Goal: Task Accomplishment & Management: Complete application form

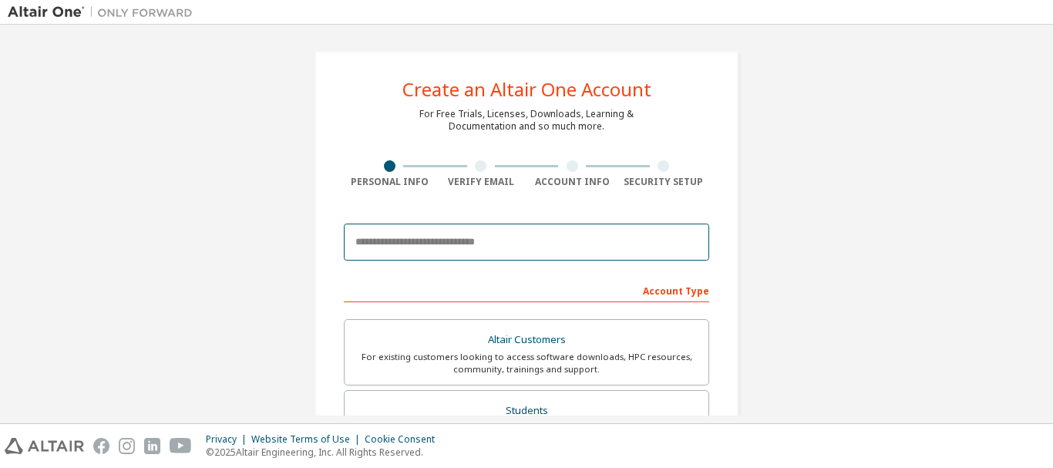
click at [480, 250] on input "email" at bounding box center [526, 241] width 365 height 37
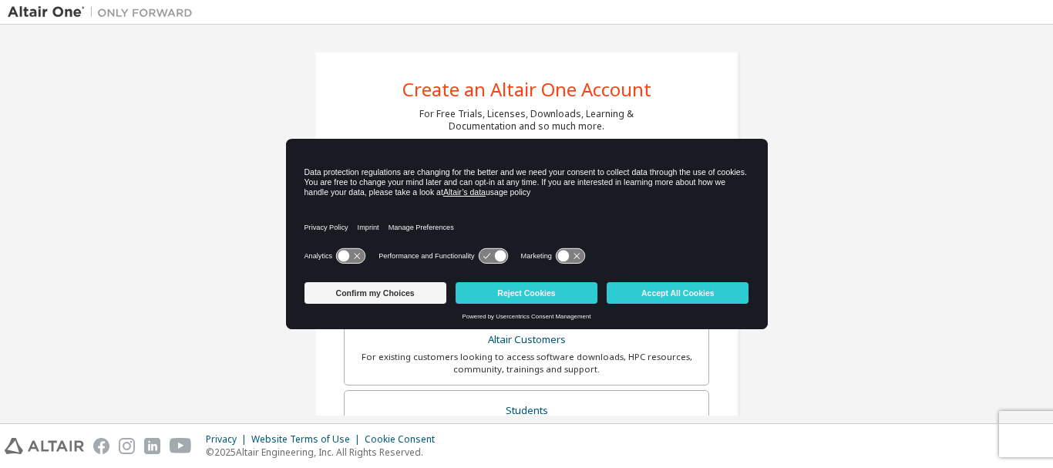
click at [568, 255] on icon at bounding box center [570, 256] width 29 height 15
click at [495, 256] on icon at bounding box center [500, 256] width 12 height 12
click at [337, 251] on icon at bounding box center [350, 255] width 31 height 16
click at [691, 301] on button "Accept All Cookies" at bounding box center [677, 293] width 142 height 22
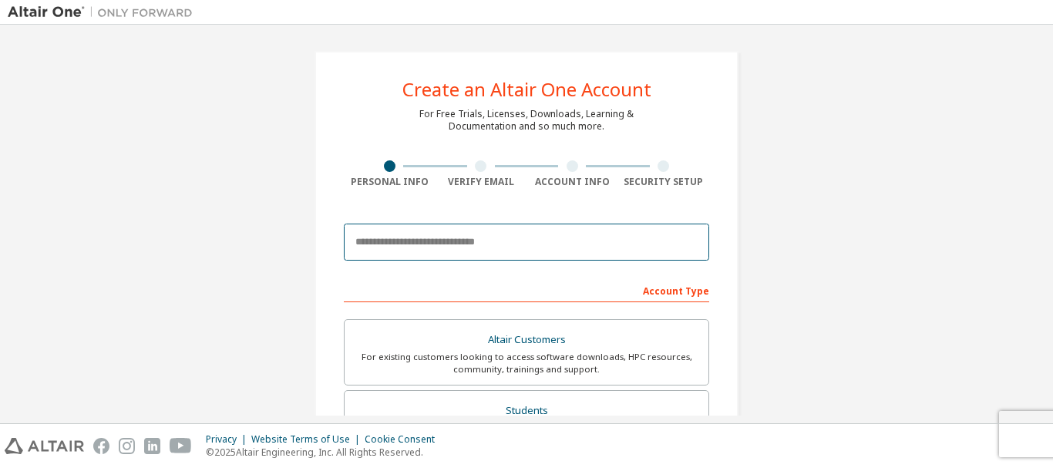
click at [516, 231] on input "email" at bounding box center [526, 241] width 365 height 37
click at [495, 249] on input "email" at bounding box center [526, 241] width 365 height 37
click at [463, 243] on input "email" at bounding box center [526, 241] width 365 height 37
paste input "**********"
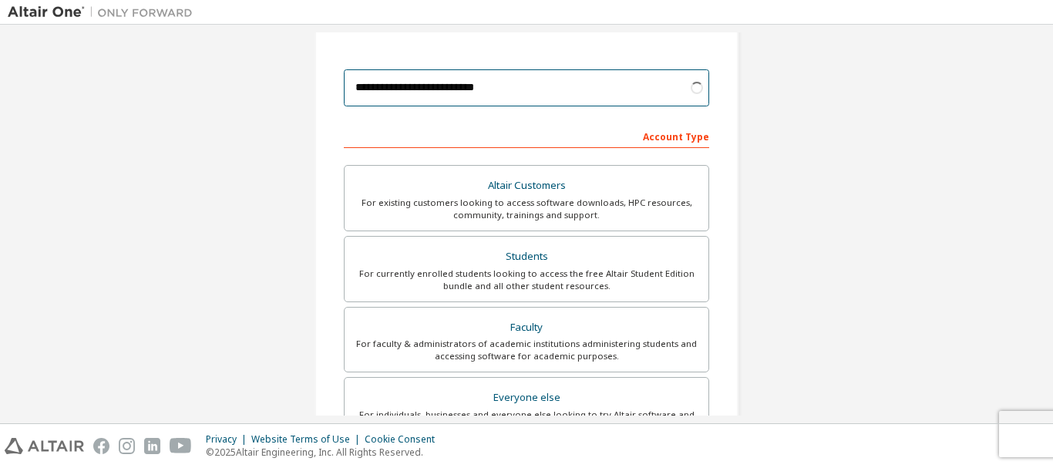
scroll to position [77, 0]
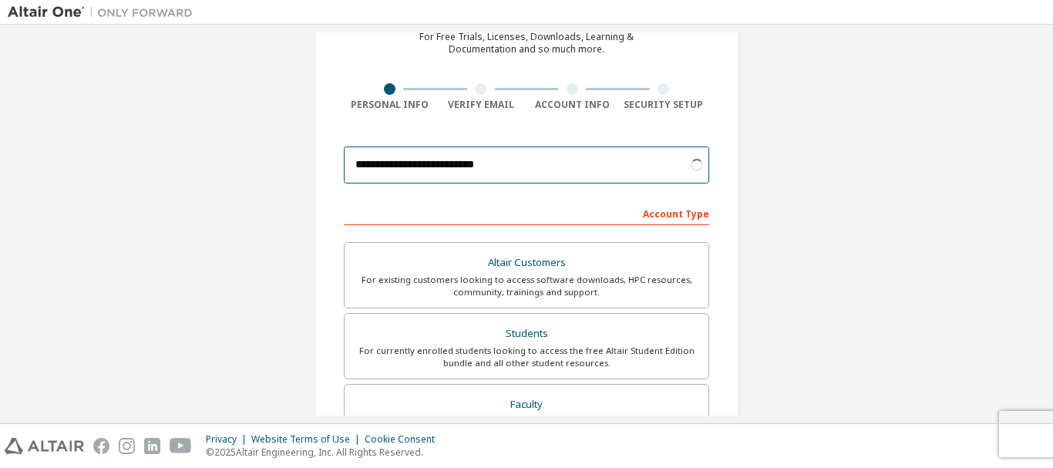
type input "**********"
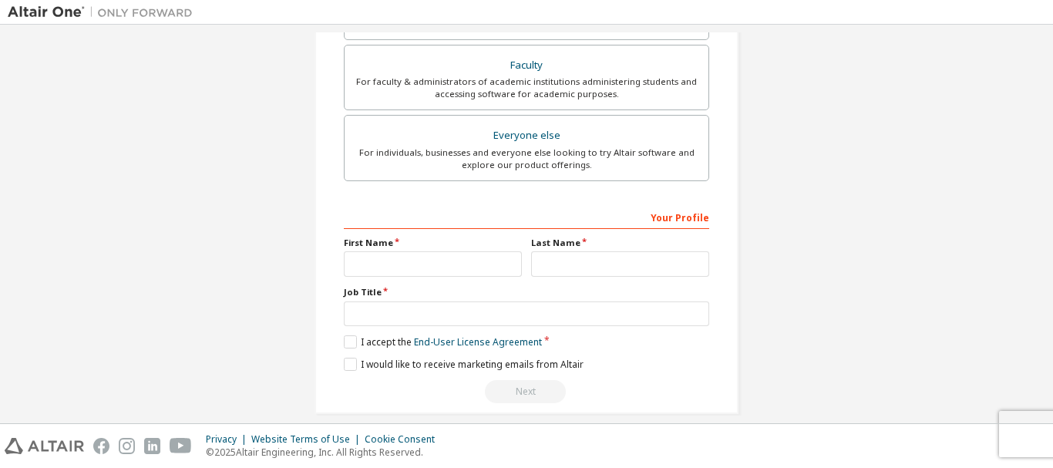
scroll to position [433, 0]
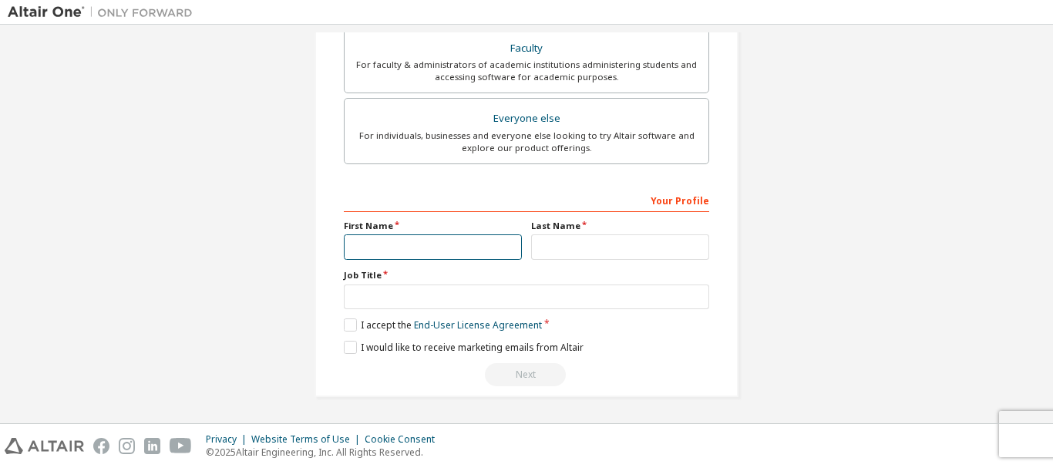
click at [492, 251] on input "text" at bounding box center [433, 246] width 178 height 25
type input "******"
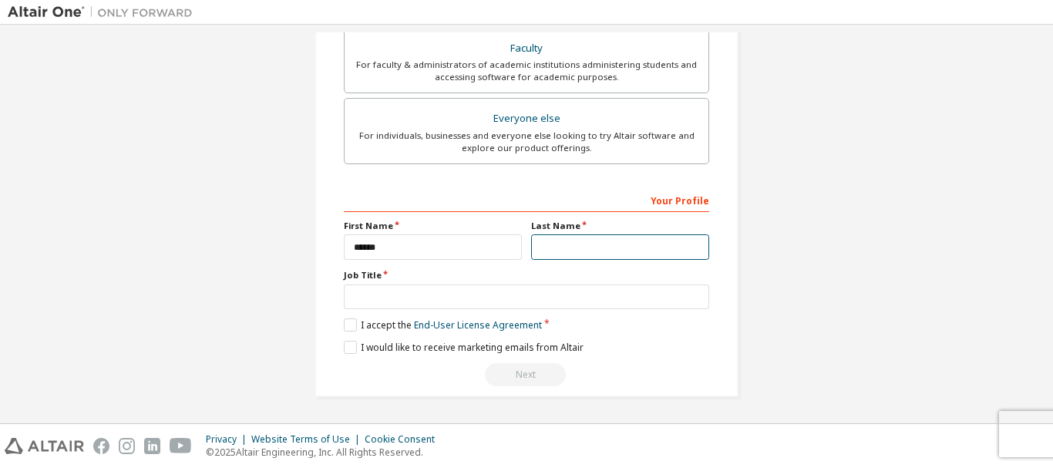
type input "**********"
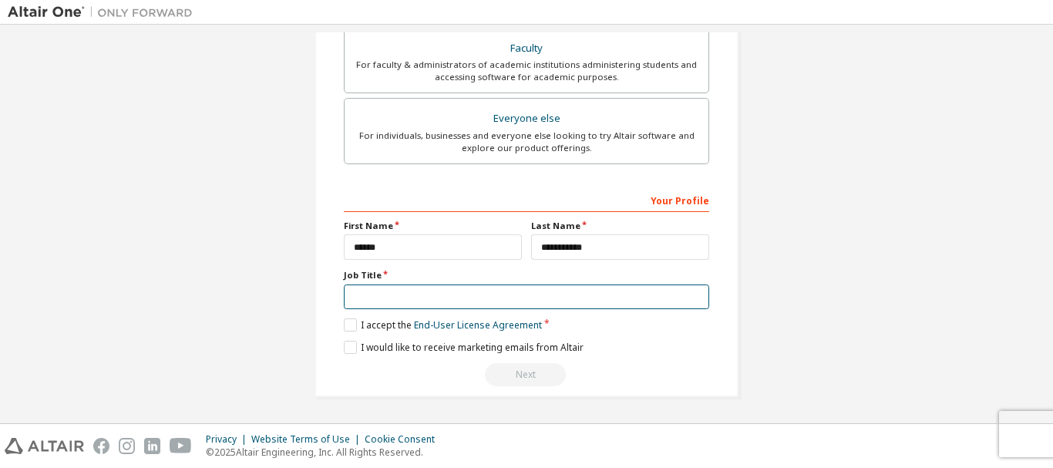
click at [491, 299] on input "text" at bounding box center [526, 296] width 365 height 25
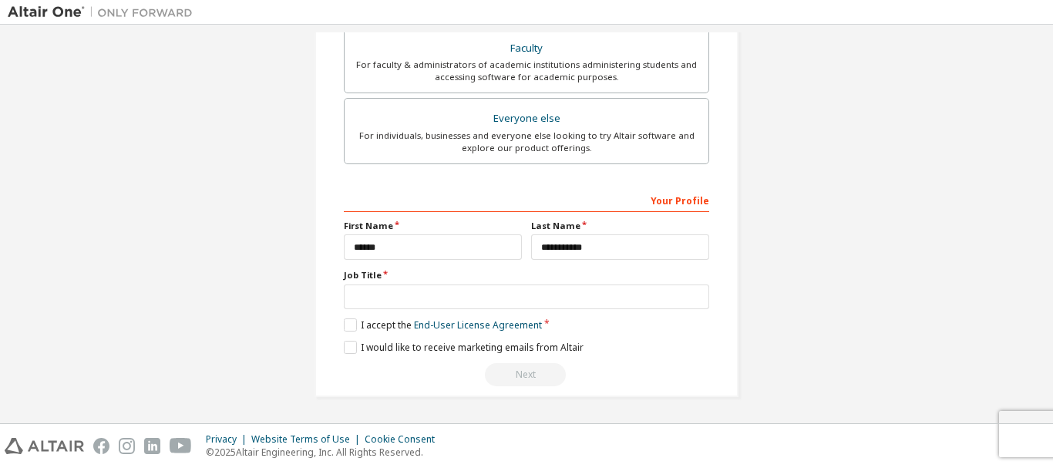
click at [372, 275] on label "Job Title" at bounding box center [526, 275] width 365 height 12
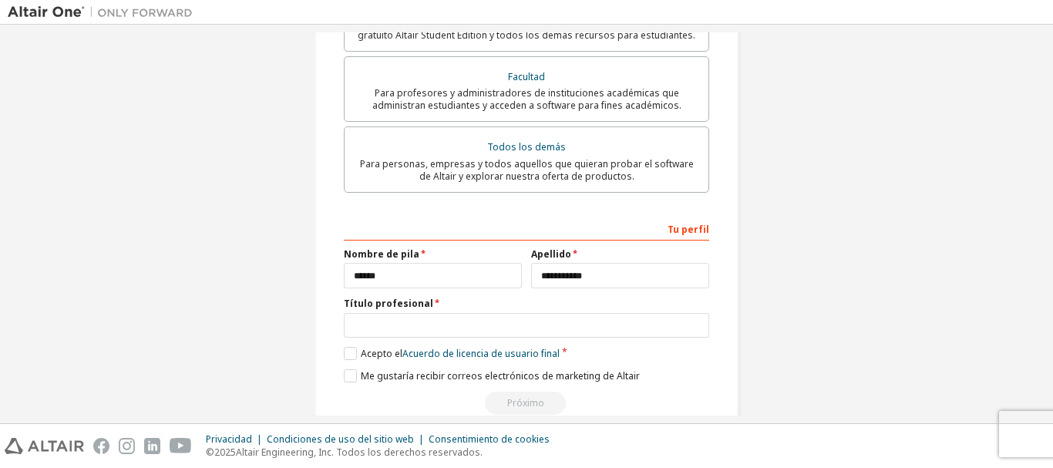
scroll to position [449, 0]
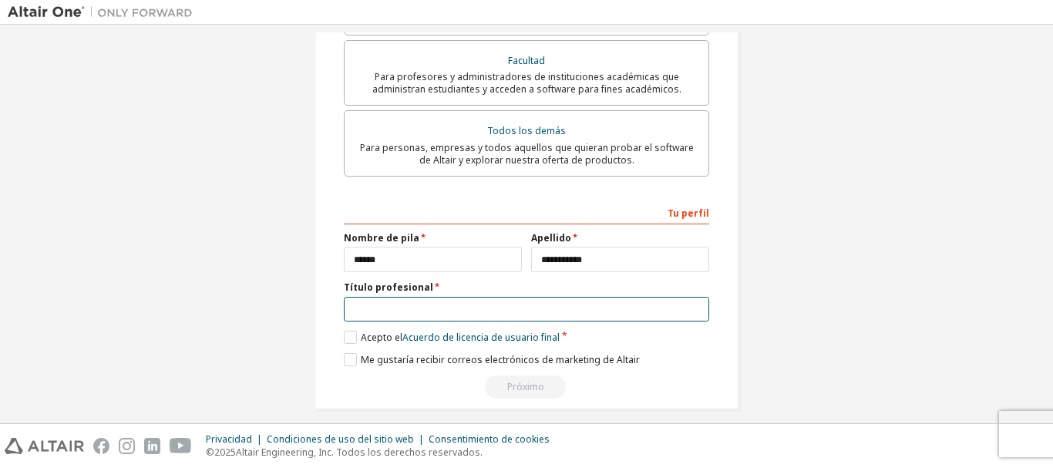
click at [395, 297] on input "text" at bounding box center [526, 309] width 365 height 25
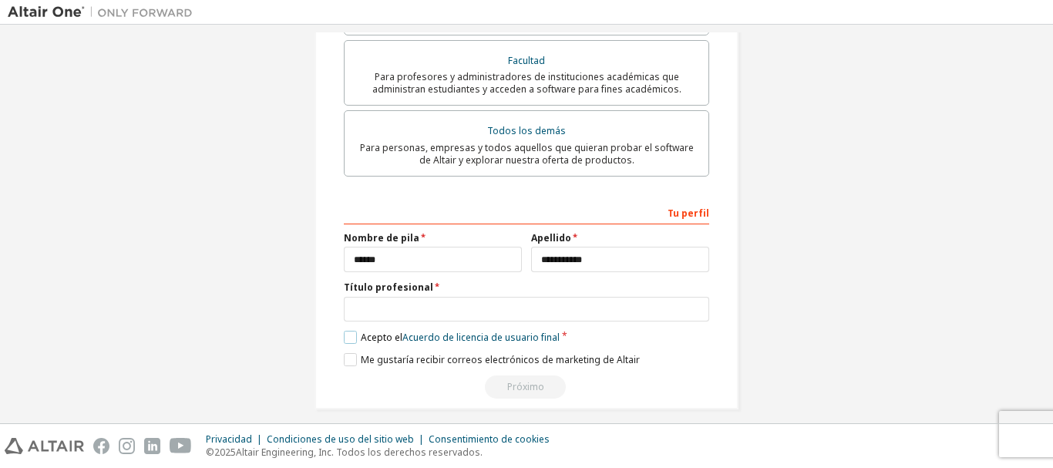
click at [346, 331] on label "Acepto el Acuerdo de licencia de usuario final" at bounding box center [452, 337] width 216 height 13
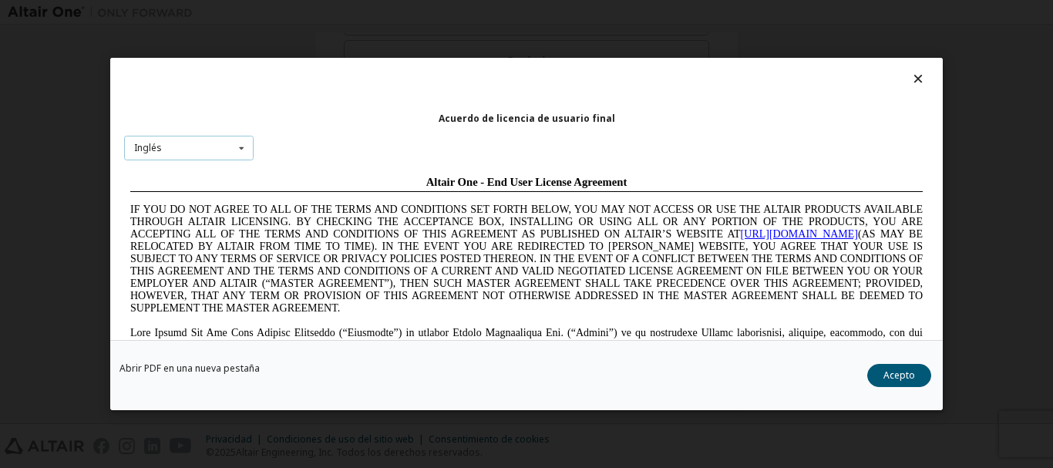
scroll to position [0, 0]
click at [206, 153] on div "Inglés [PERSON_NAME] [DEMOGRAPHIC_DATA] portugués" at bounding box center [188, 148] width 129 height 25
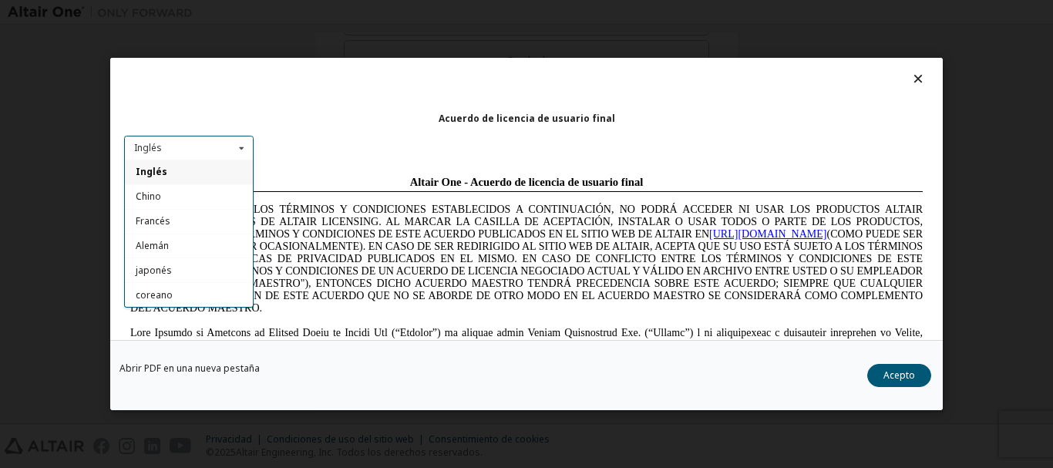
click at [892, 371] on font "Acepto" at bounding box center [899, 374] width 32 height 13
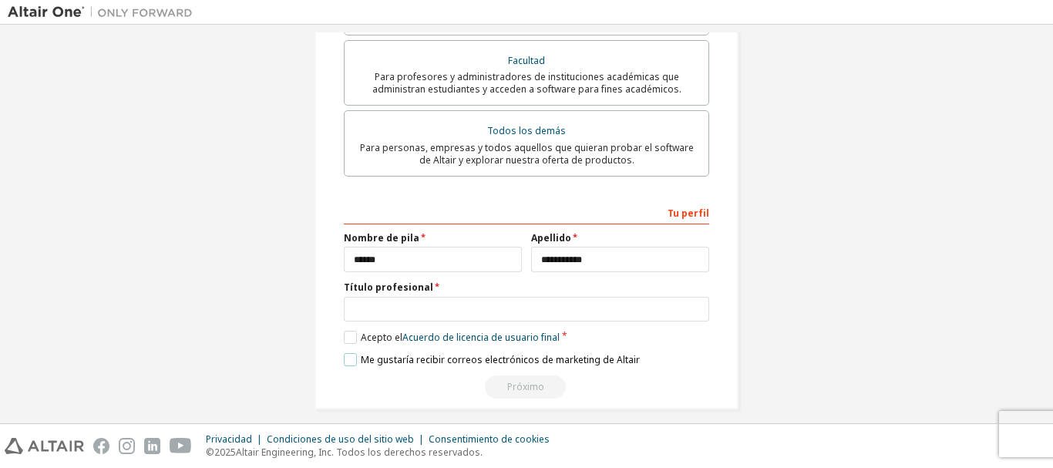
click at [345, 353] on label "Me gustaría recibir correos electrónicos de marketing de Altair" at bounding box center [492, 359] width 296 height 13
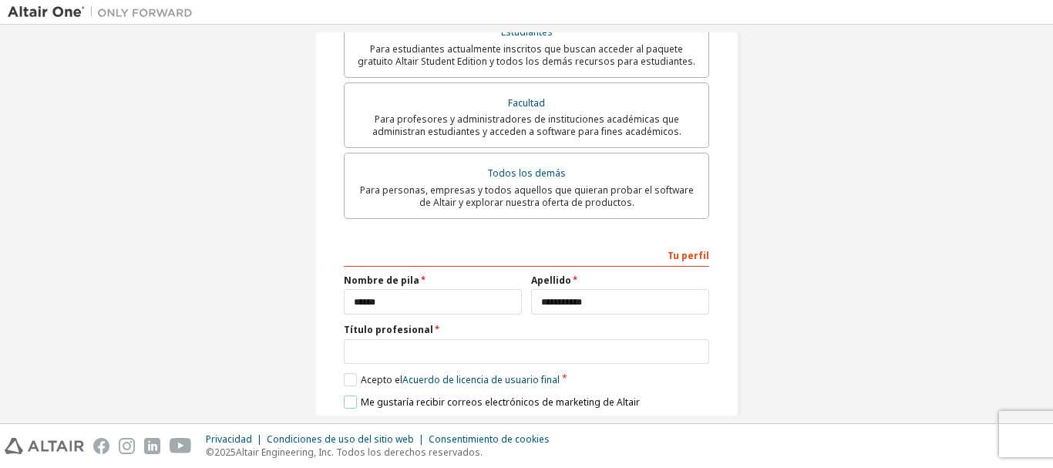
scroll to position [449, 0]
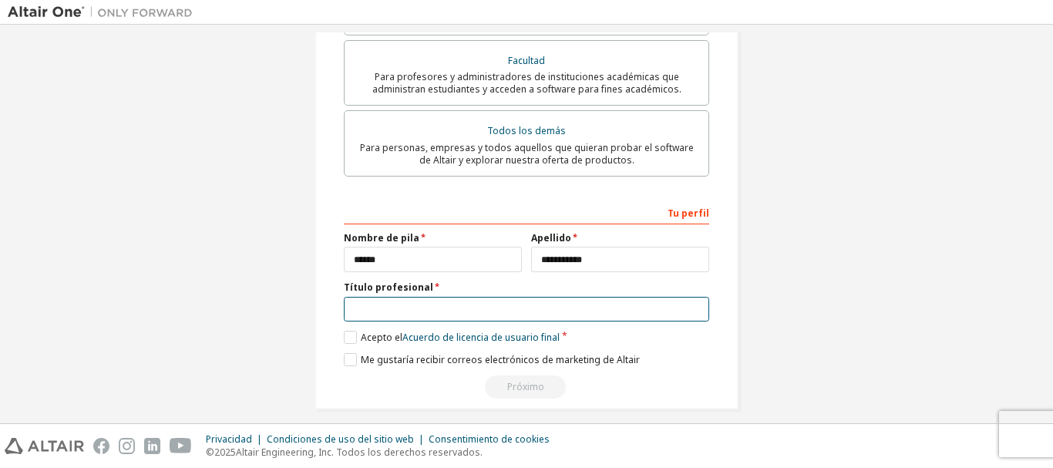
click at [468, 297] on input "text" at bounding box center [526, 309] width 365 height 25
type input "*"
type input "**********"
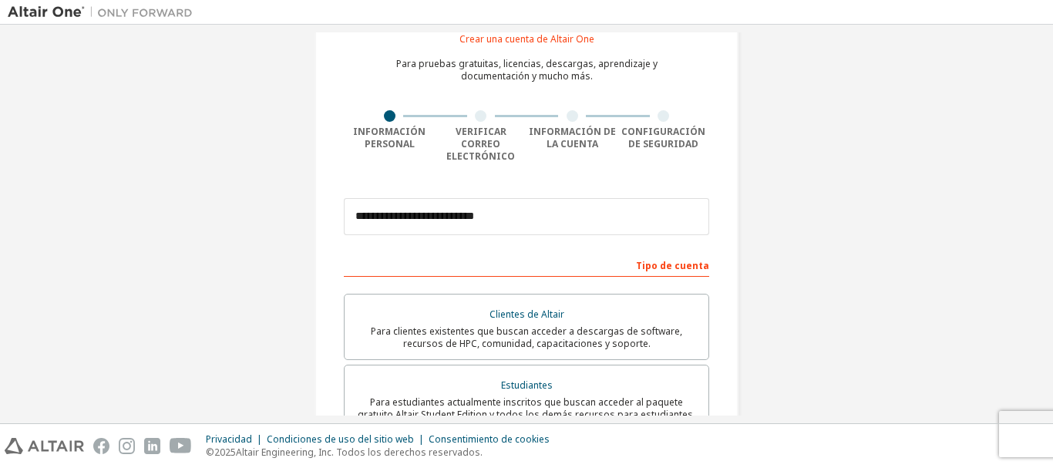
scroll to position [0, 0]
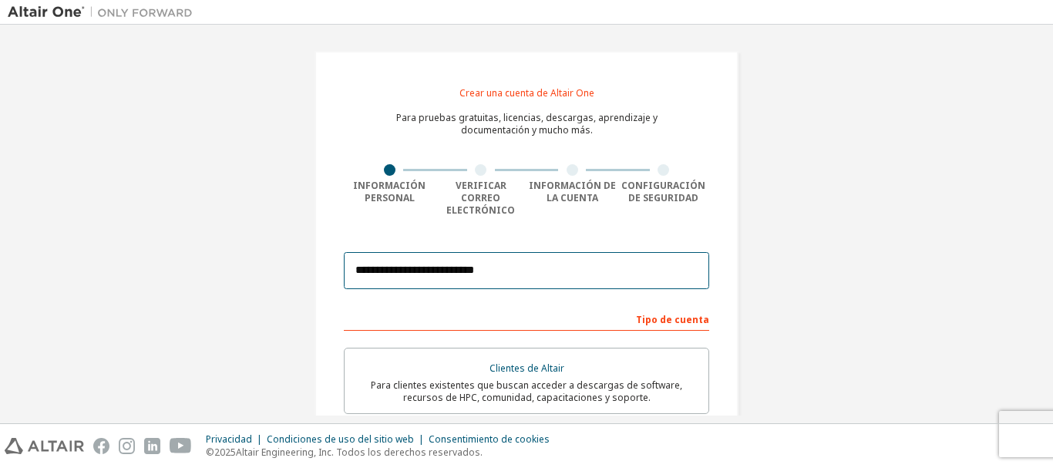
click at [563, 264] on input "**********" at bounding box center [526, 270] width 365 height 37
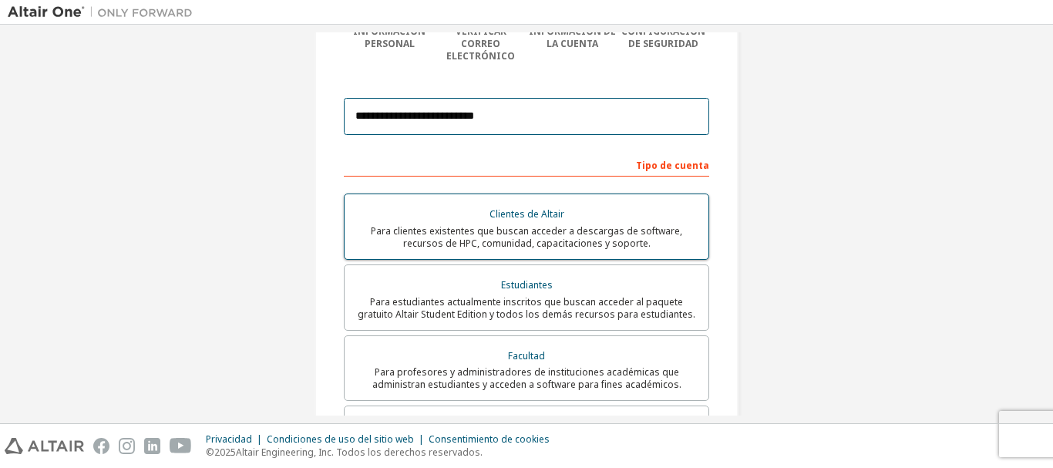
scroll to position [231, 0]
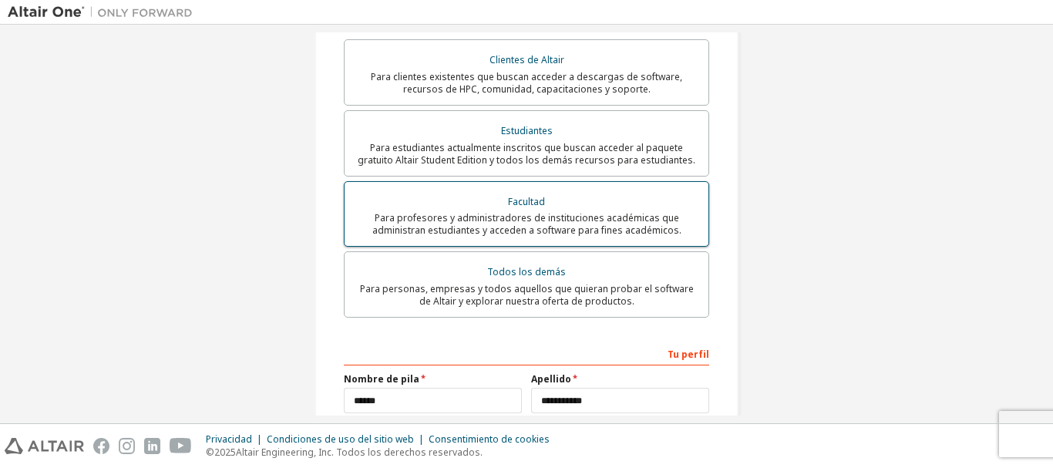
click at [614, 213] on font "Para profesores y administradores de instituciones académicas que administran e…" at bounding box center [526, 223] width 309 height 25
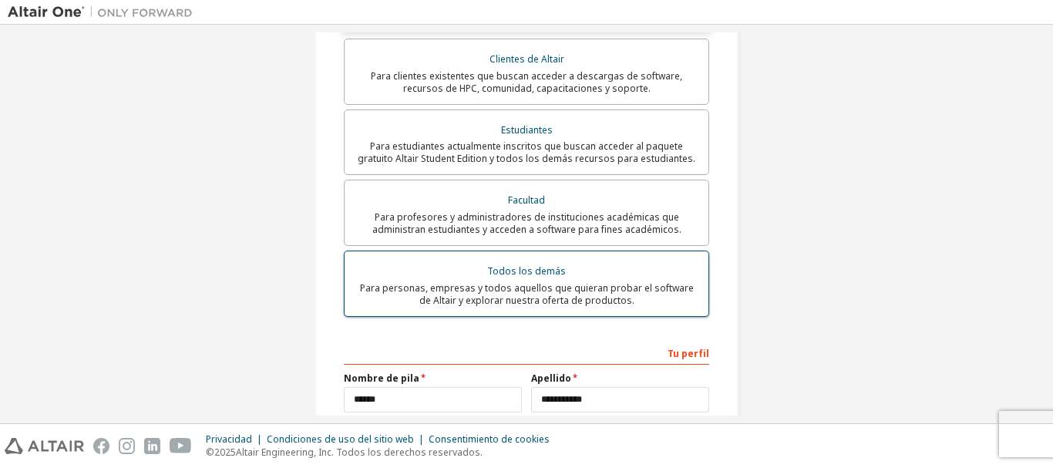
scroll to position [361, 0]
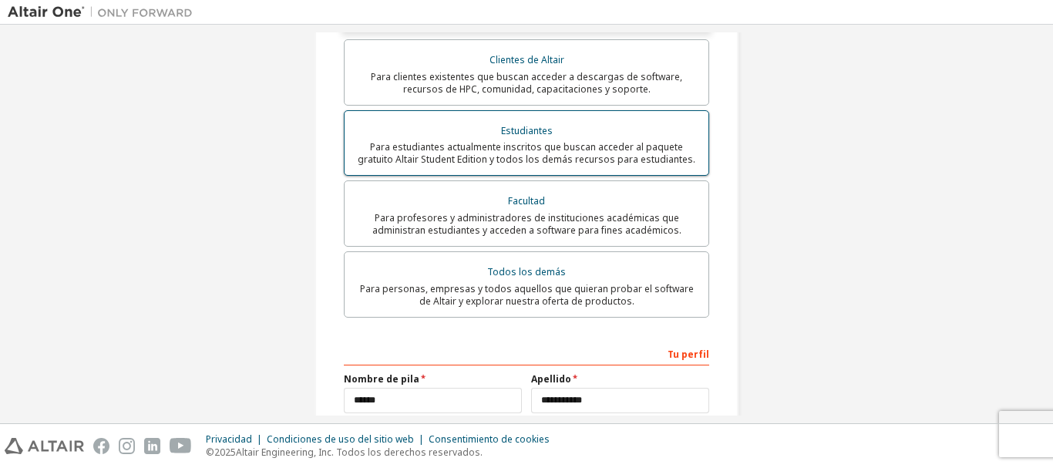
click at [565, 140] on font "Para estudiantes actualmente inscritos que buscan acceder al paquete gratuito A…" at bounding box center [527, 152] width 338 height 25
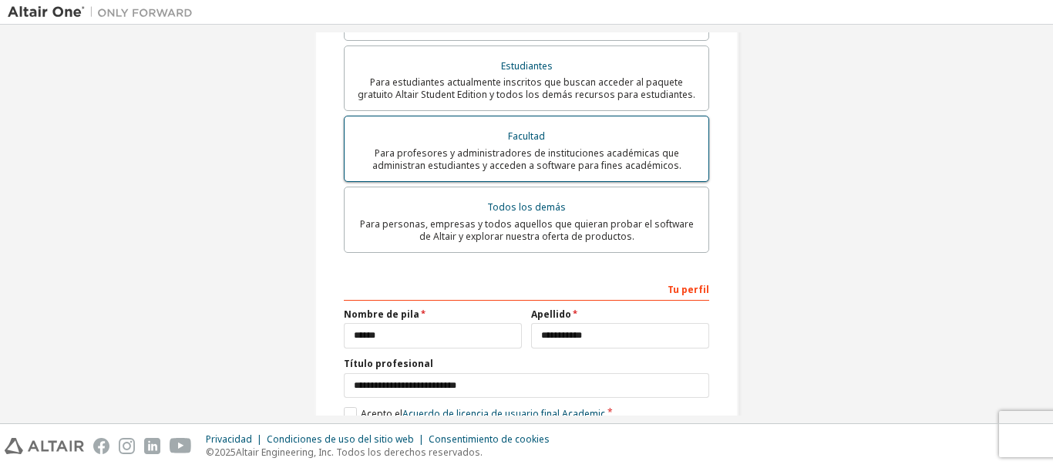
scroll to position [515, 0]
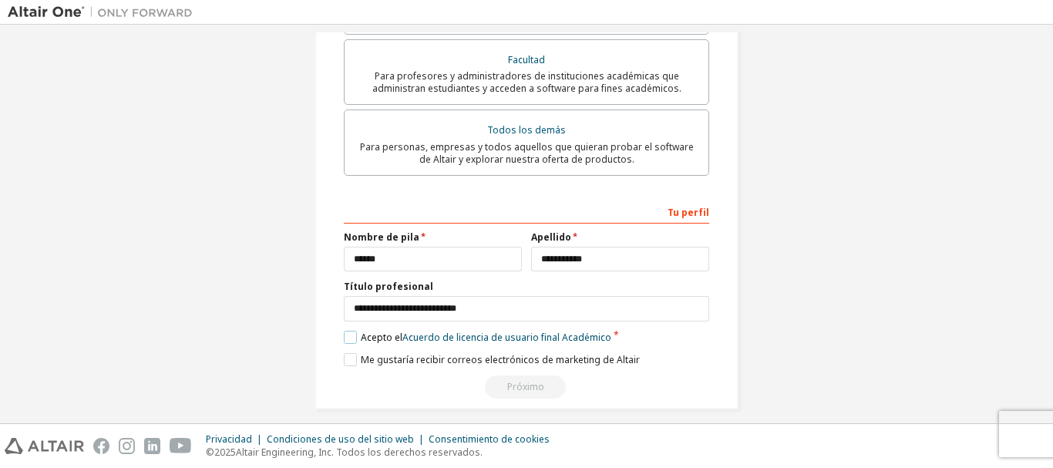
click at [344, 331] on label "Acepto el Acuerdo de licencia de usuario final Académico" at bounding box center [477, 337] width 267 height 13
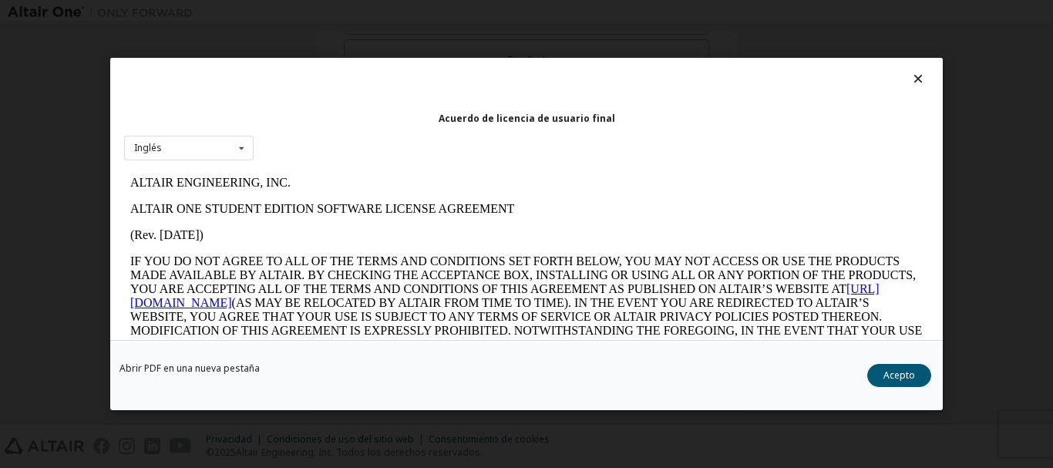
scroll to position [0, 0]
click at [891, 371] on font "Acepto" at bounding box center [899, 374] width 32 height 13
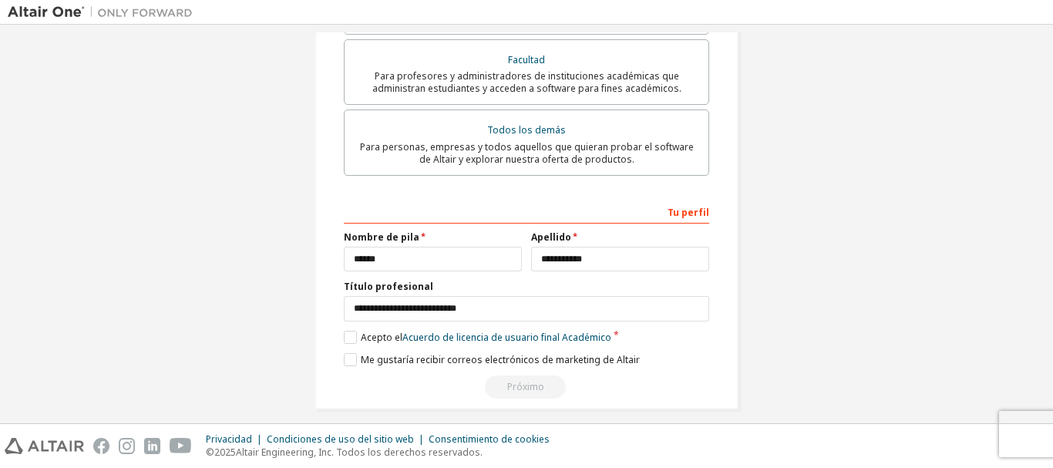
click at [511, 376] on div "Próximo" at bounding box center [526, 386] width 365 height 23
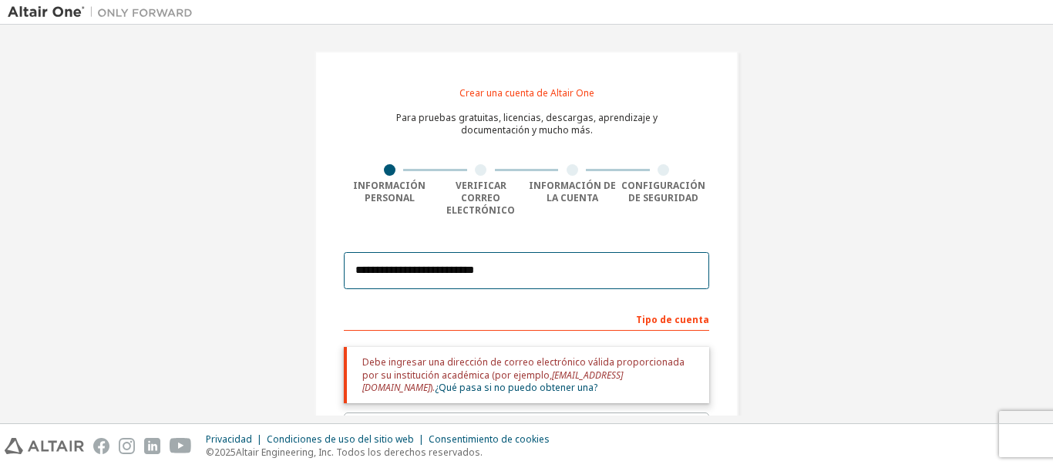
drag, startPoint x: 530, startPoint y: 254, endPoint x: 308, endPoint y: 259, distance: 222.0
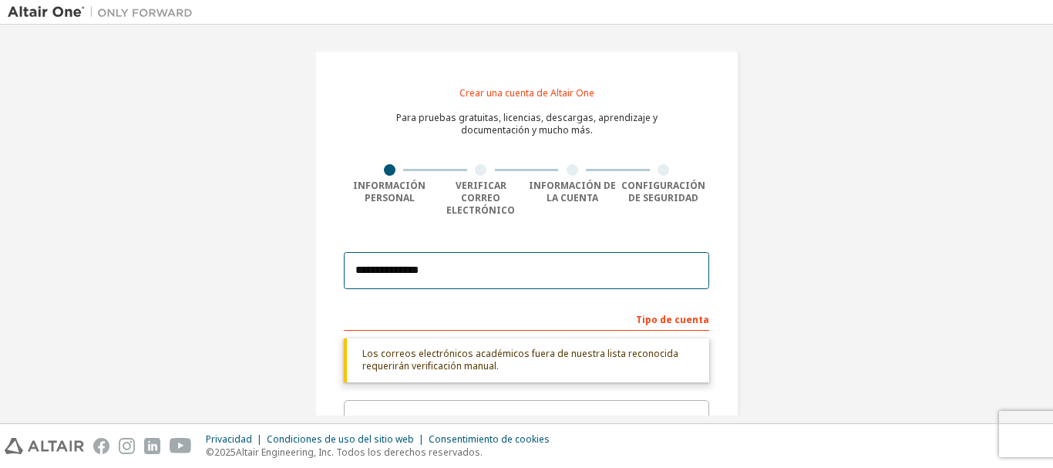
click at [485, 260] on input "**********" at bounding box center [526, 270] width 365 height 37
paste input "*"
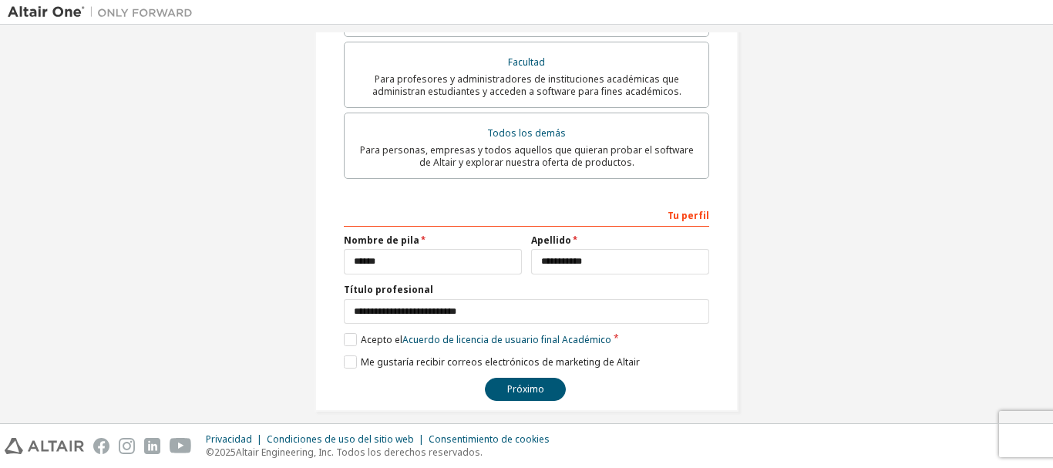
scroll to position [502, 0]
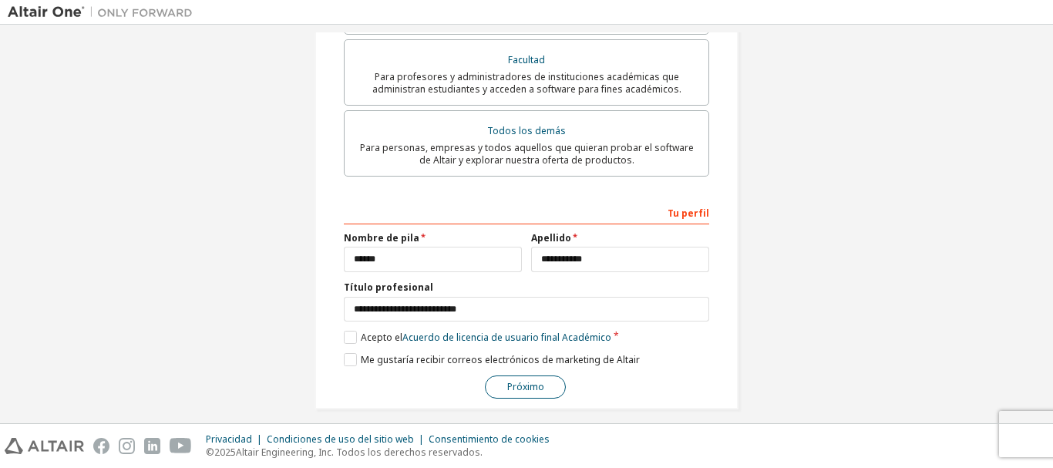
type input "**********"
click at [531, 380] on font "Próximo" at bounding box center [525, 386] width 37 height 13
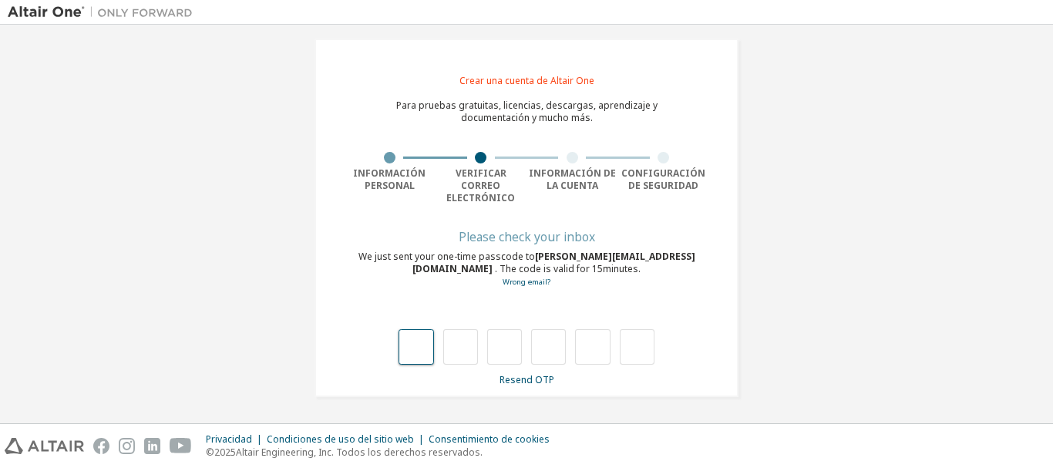
scroll to position [0, 0]
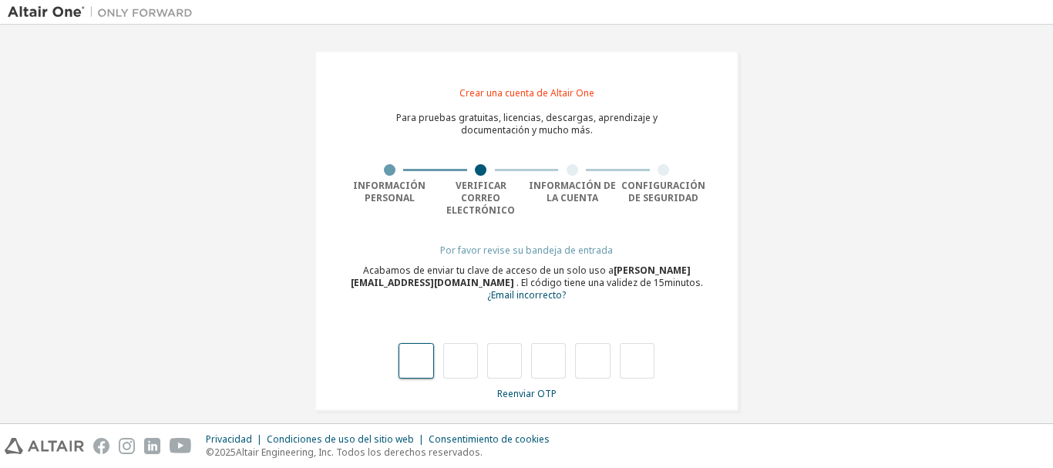
type input "*"
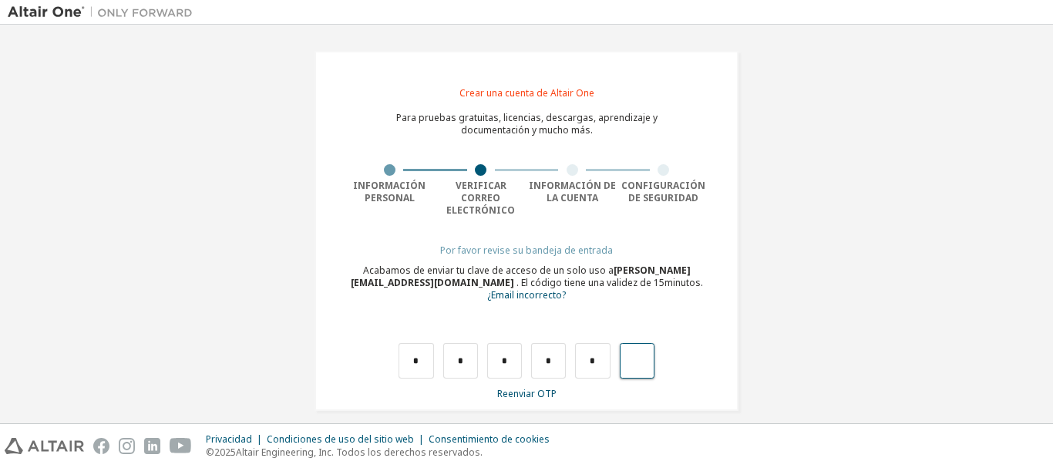
type input "*"
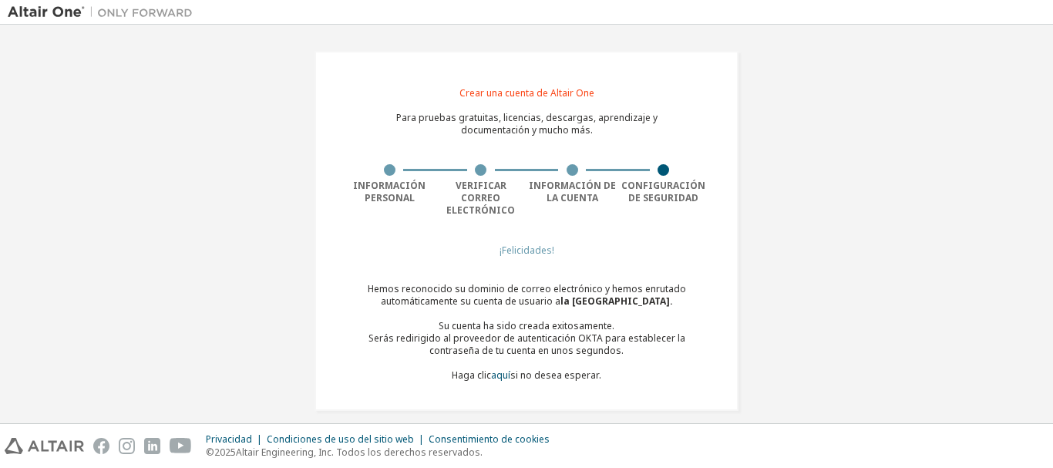
scroll to position [2, 0]
